Goal: Task Accomplishment & Management: Manage account settings

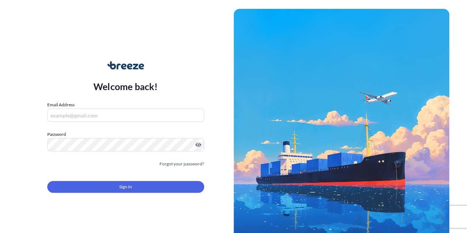
type input "[PERSON_NAME][EMAIL_ADDRESS][DOMAIN_NAME]"
click at [112, 187] on button "Sign In" at bounding box center [125, 187] width 157 height 12
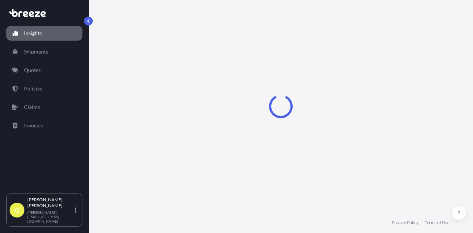
select select "2025"
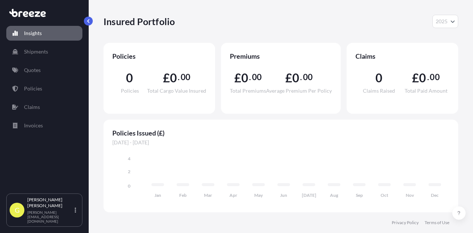
click at [79, 216] on div "G George Wicks-Farr [EMAIL_ADDRESS][DOMAIN_NAME]" at bounding box center [44, 210] width 76 height 33
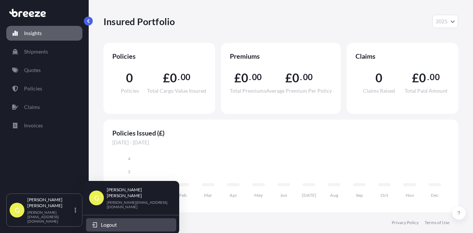
click at [114, 221] on span "Logout" at bounding box center [109, 224] width 16 height 7
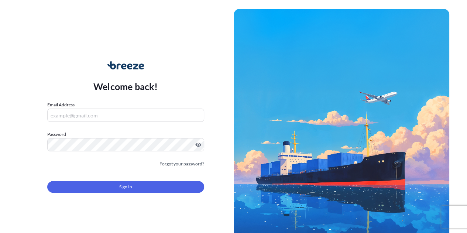
type input "[PERSON_NAME][EMAIL_ADDRESS][DOMAIN_NAME]"
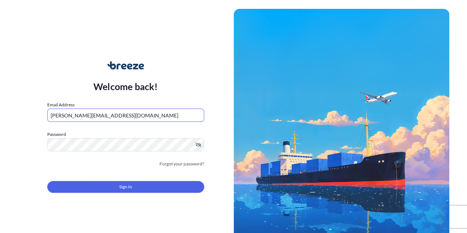
drag, startPoint x: 121, startPoint y: 116, endPoint x: 0, endPoint y: 116, distance: 121.2
click at [0, 116] on div "Welcome back! Email Address [PERSON_NAME][EMAIL_ADDRESS][DOMAIN_NAME] Password …" at bounding box center [233, 116] width 467 height 233
click at [23, 119] on div "Welcome back! Email Address [PERSON_NAME][EMAIL_ADDRESS][DOMAIN_NAME] Password …" at bounding box center [126, 132] width 216 height 170
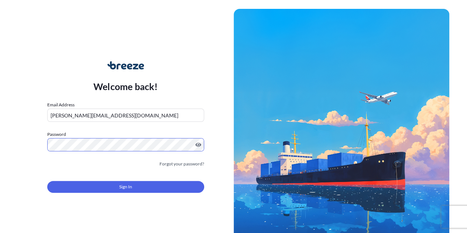
click at [65, 180] on div "Sign In" at bounding box center [125, 185] width 157 height 16
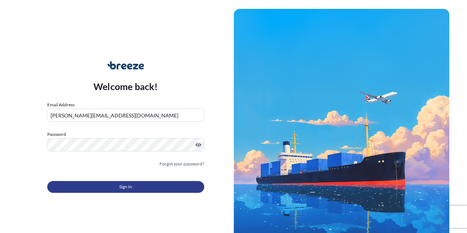
click at [65, 184] on button "Sign In" at bounding box center [125, 187] width 157 height 12
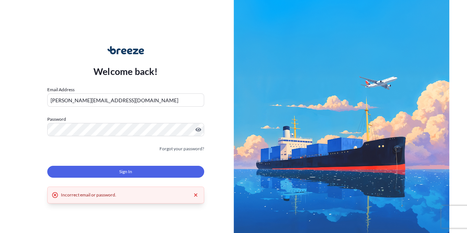
scroll to position [28, 0]
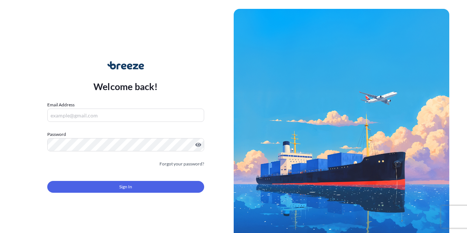
scroll to position [27, 0]
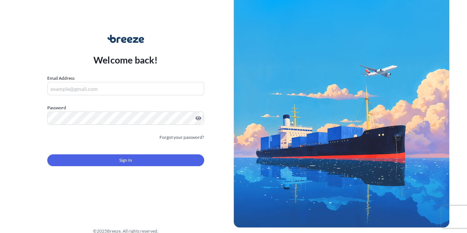
type input "[PERSON_NAME][EMAIL_ADDRESS][DOMAIN_NAME]"
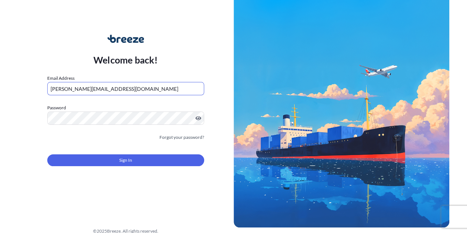
drag, startPoint x: 124, startPoint y: 88, endPoint x: 0, endPoint y: 90, distance: 124.1
click at [0, 90] on div "Welcome back! Email Address [PERSON_NAME][EMAIL_ADDRESS][DOMAIN_NAME] Password …" at bounding box center [233, 89] width 467 height 233
click at [7, 120] on div "Welcome back! Email Address [PERSON_NAME][EMAIL_ADDRESS][DOMAIN_NAME] Password …" at bounding box center [233, 89] width 467 height 233
